Goal: Information Seeking & Learning: Learn about a topic

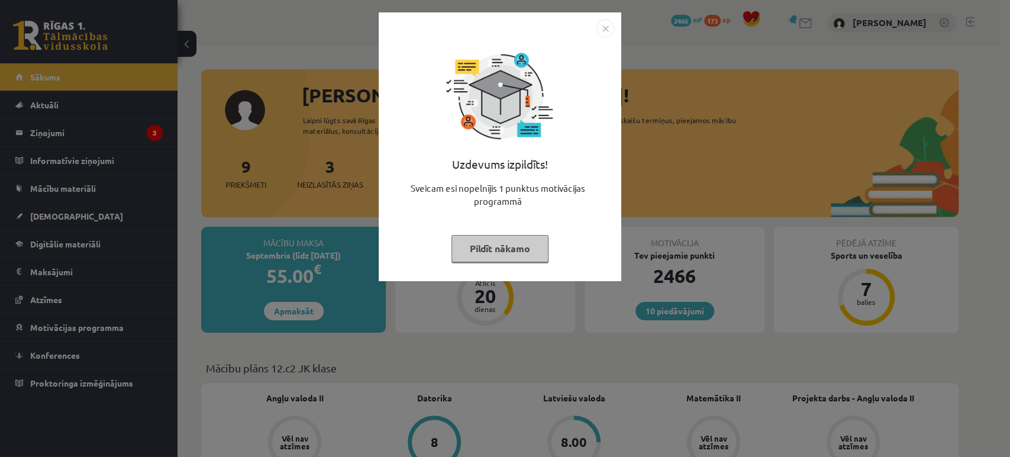
click at [475, 253] on button "Pildīt nākamo" at bounding box center [499, 248] width 97 height 27
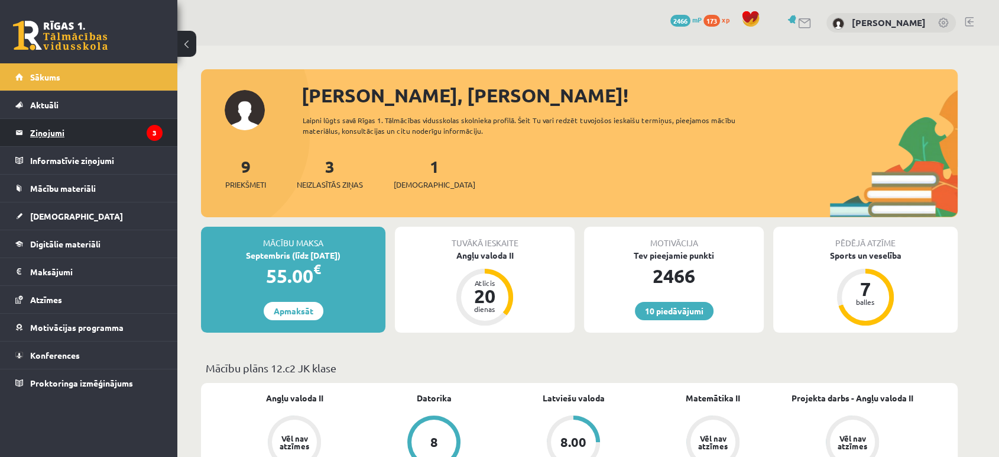
click at [90, 127] on legend "Ziņojumi 3" at bounding box center [96, 132] width 132 height 27
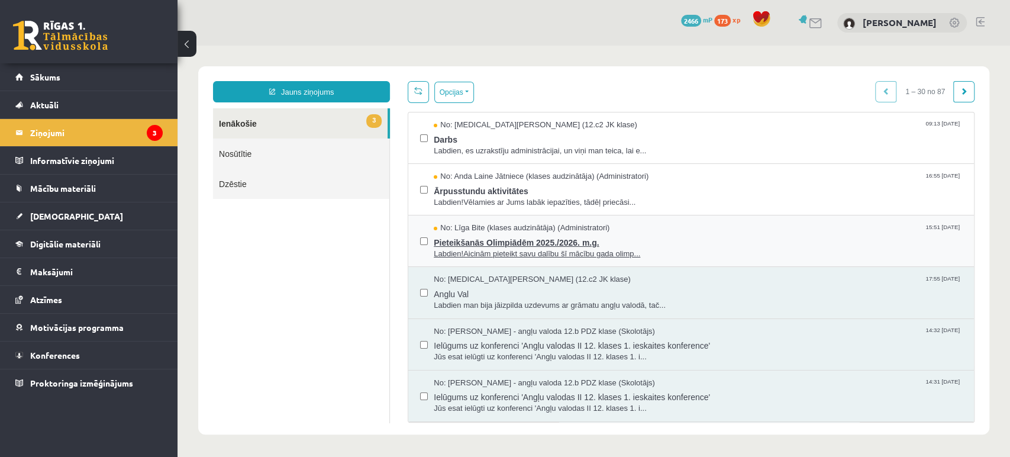
click at [493, 238] on span "Pieteikšanās Olimpiādēm 2025./2026. m.g." at bounding box center [698, 241] width 528 height 15
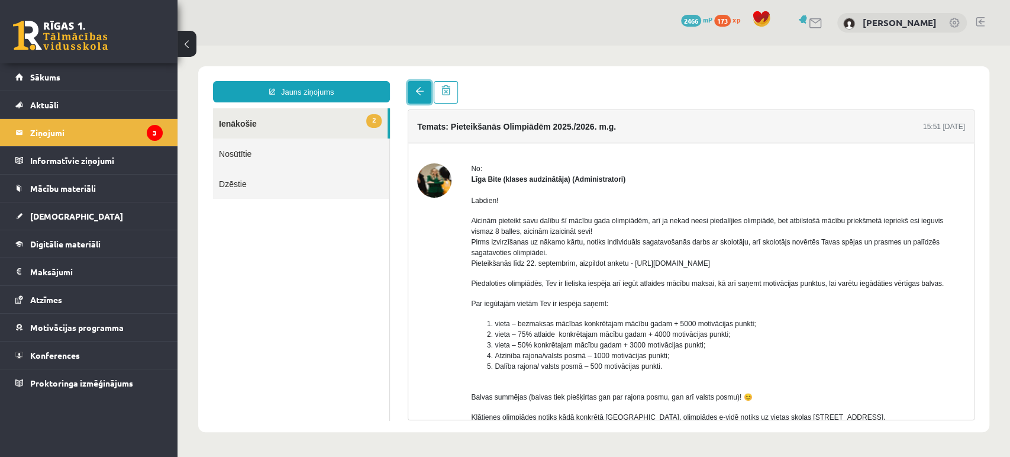
click at [412, 94] on link at bounding box center [419, 92] width 24 height 22
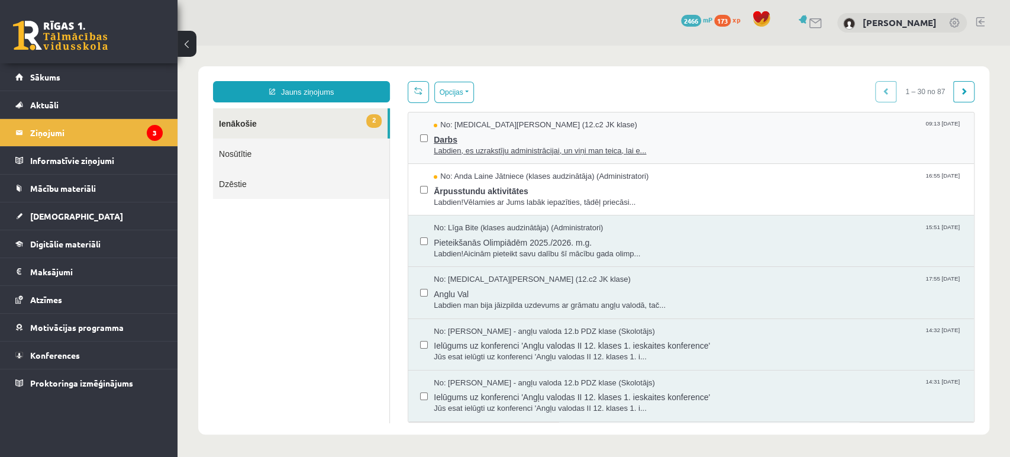
click at [455, 138] on span "Darbs" at bounding box center [698, 138] width 528 height 15
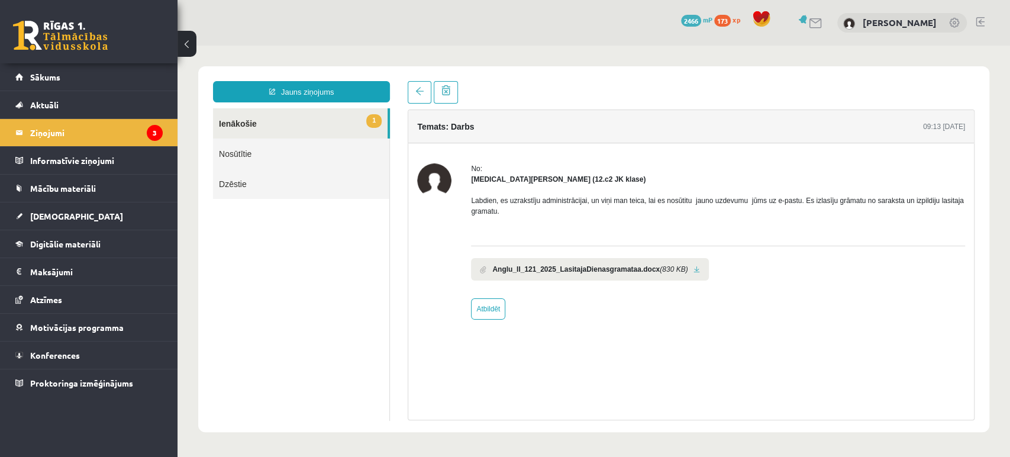
click at [418, 104] on div "Temats: Darbs 09:13 [DATE] No: [MEDICAL_DATA][PERSON_NAME] (12.c2 JK klase) Lab…" at bounding box center [691, 250] width 584 height 339
click at [420, 95] on span at bounding box center [419, 91] width 8 height 8
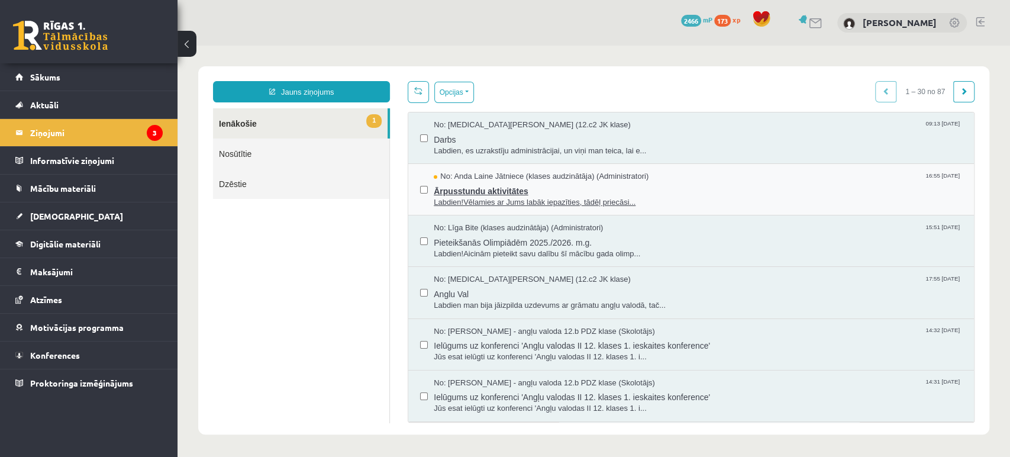
click at [478, 187] on span "Ārpusstundu aktivitātes" at bounding box center [698, 189] width 528 height 15
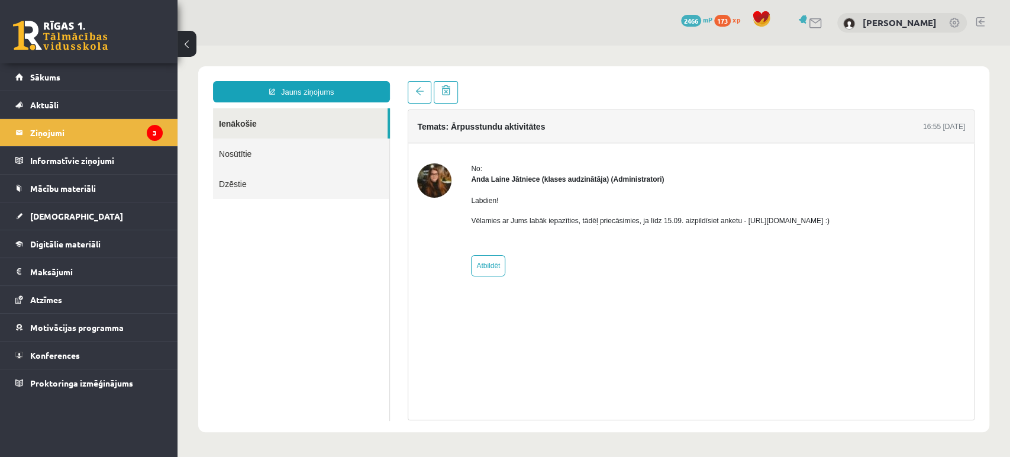
drag, startPoint x: 740, startPoint y: 223, endPoint x: 866, endPoint y: 224, distance: 126.0
click at [829, 224] on p "Vēlamies ar Jums labāk iepazīties, tādēļ priecāsimies, ja līdz 15.09. aizpildīs…" at bounding box center [650, 220] width 358 height 11
click at [588, 227] on div "Labdien! Vēlamies ar Jums labāk iepazīties, tādēļ priecāsimies, ja līdz 15.09. …" at bounding box center [650, 216] width 358 height 62
click at [57, 46] on link at bounding box center [60, 36] width 95 height 30
